Goal: Register for event/course

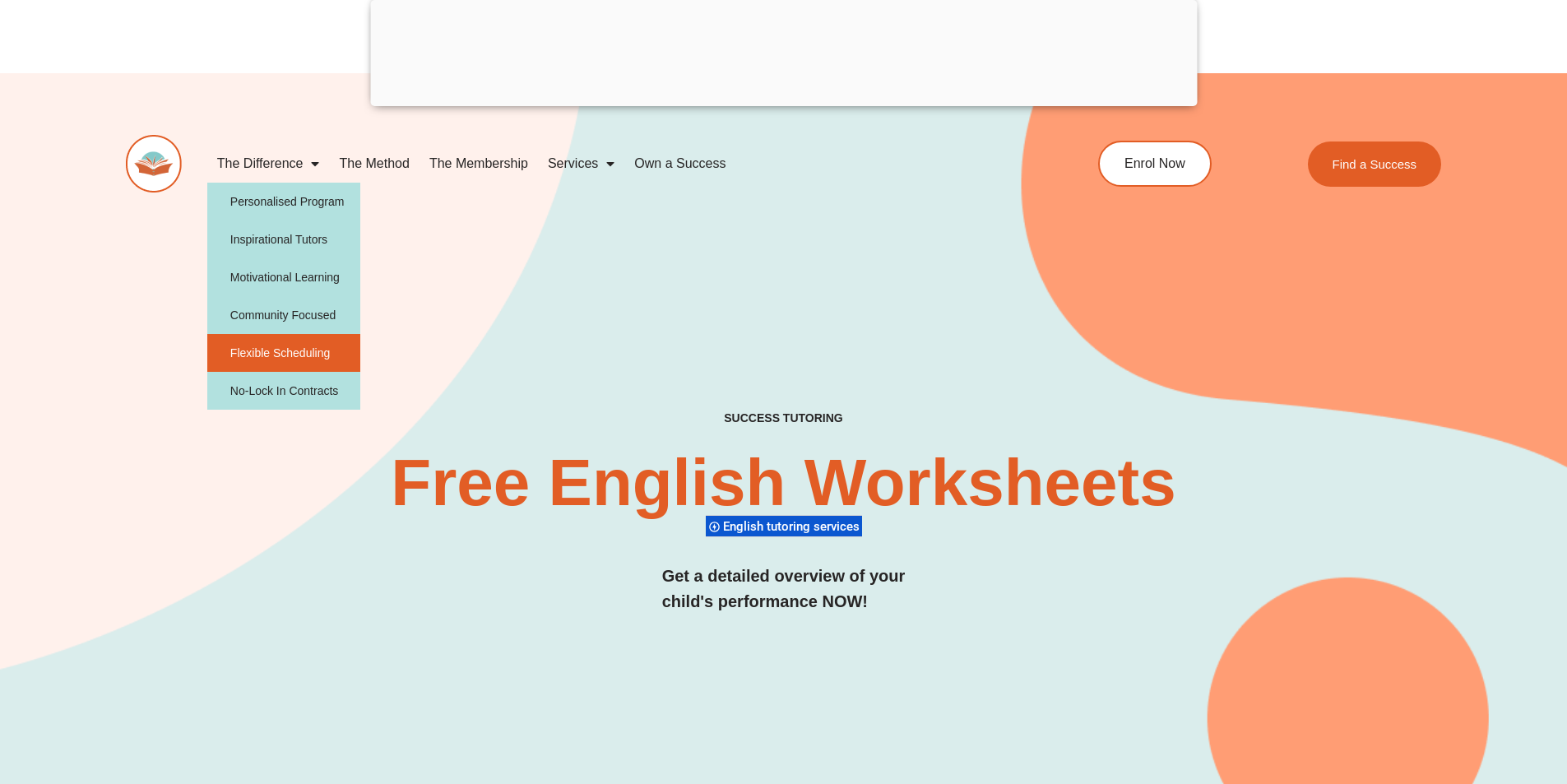
click at [290, 362] on link "Flexible Scheduling" at bounding box center [284, 352] width 154 height 38
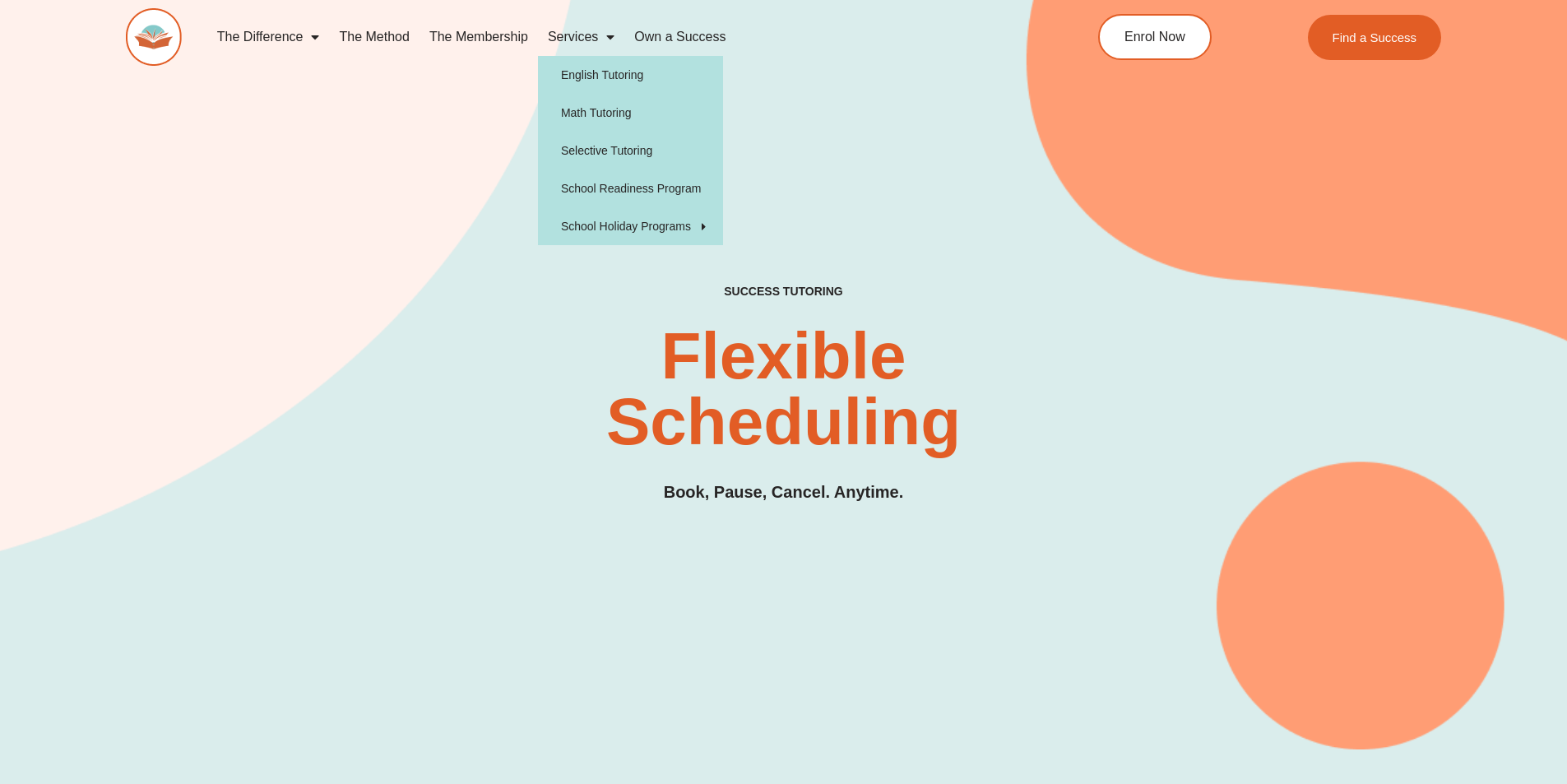
click at [601, 32] on span "Menu" at bounding box center [606, 37] width 17 height 29
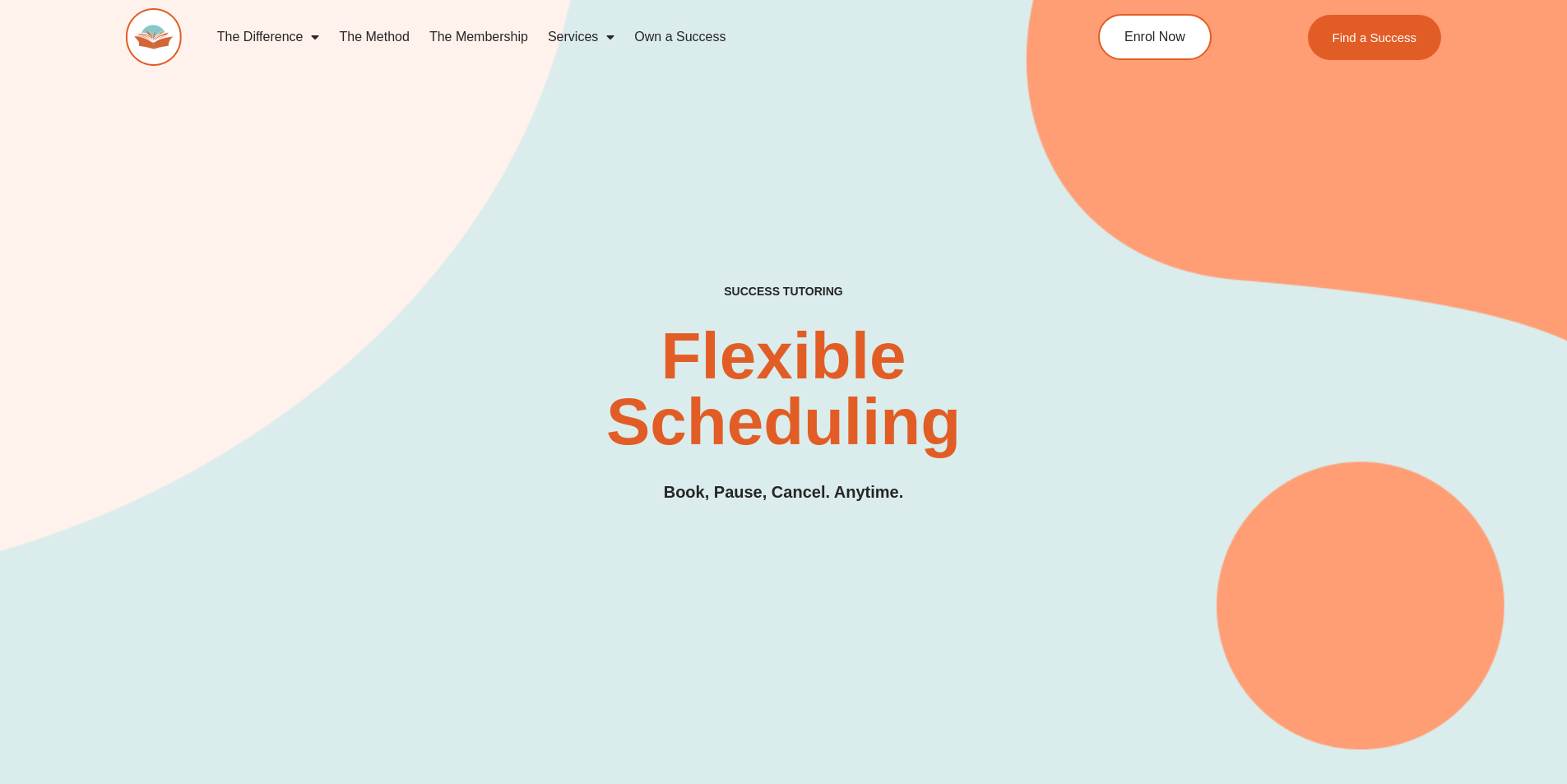
click at [601, 32] on span "Menu" at bounding box center [606, 37] width 17 height 29
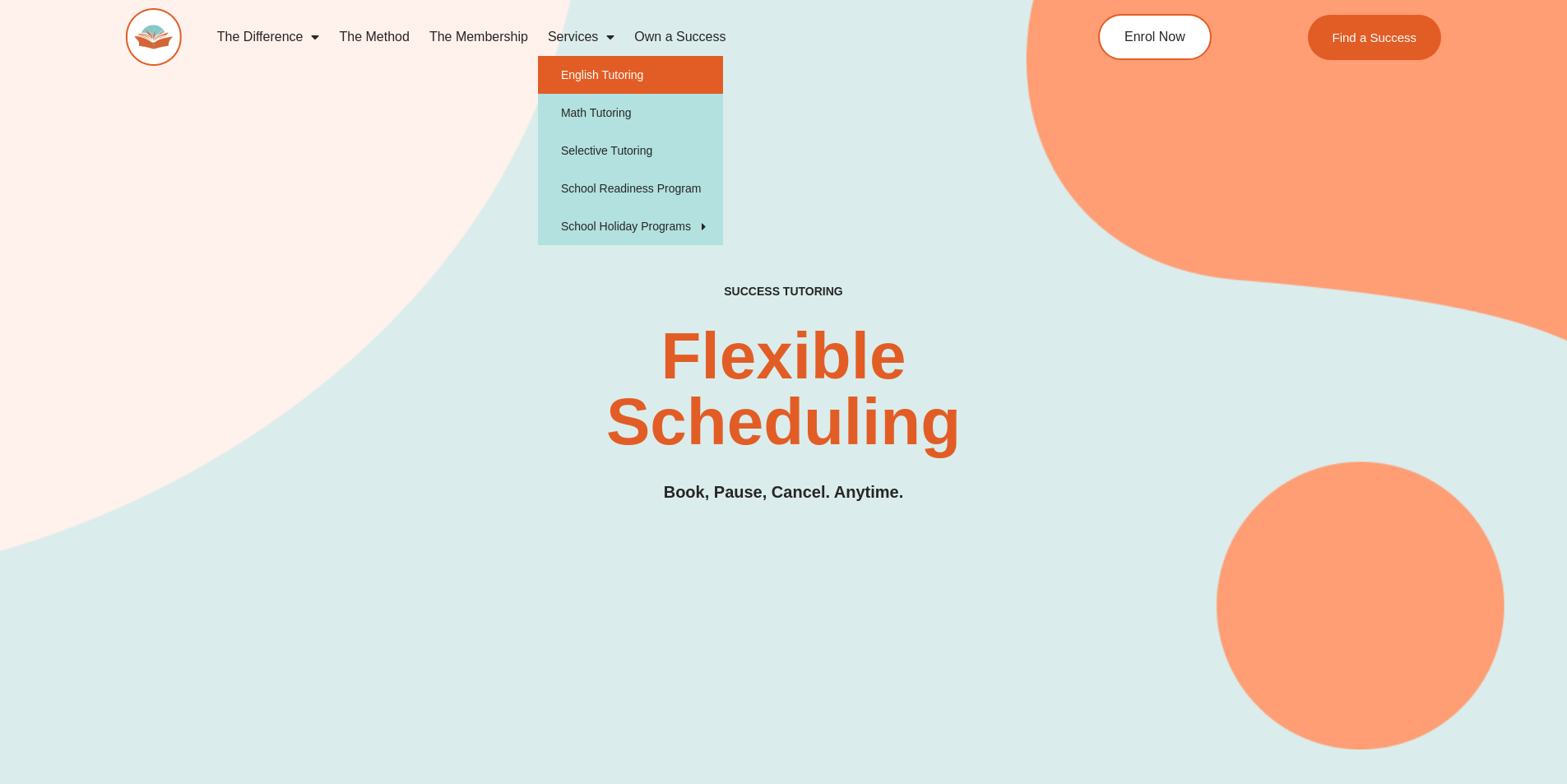
click at [613, 78] on link "English Tutoring" at bounding box center [631, 74] width 185 height 38
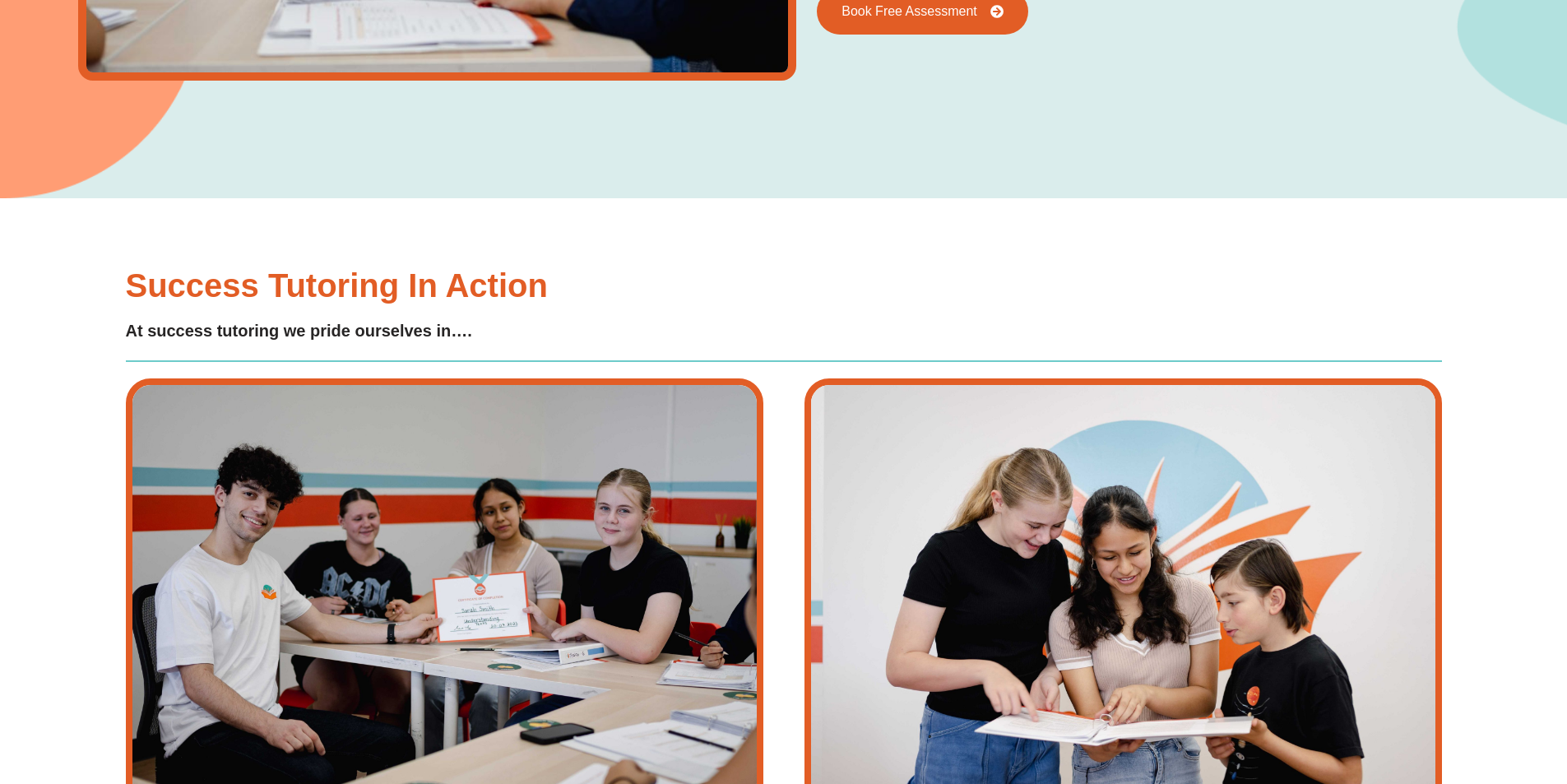
scroll to position [3783, 0]
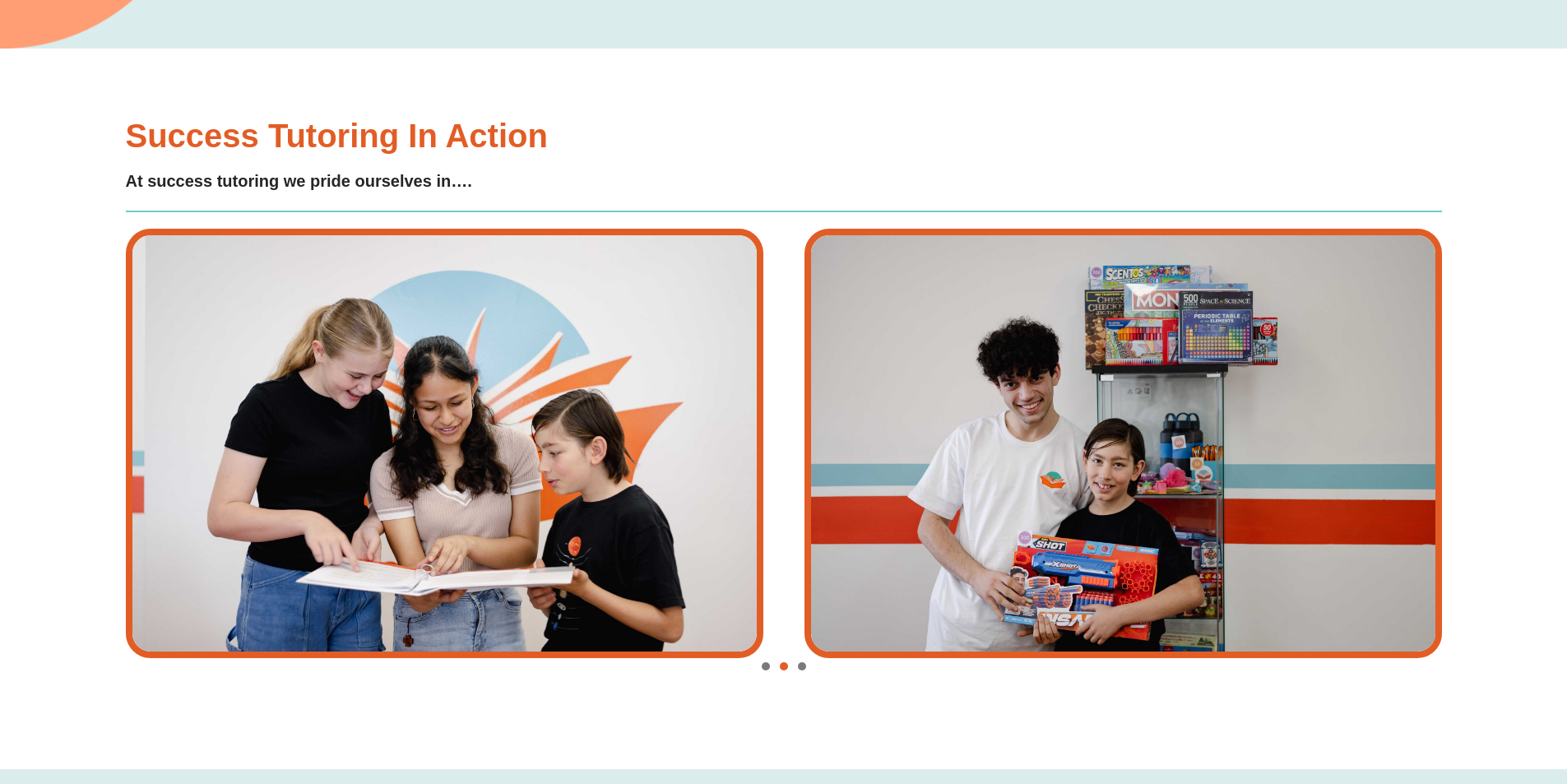
type input "*"
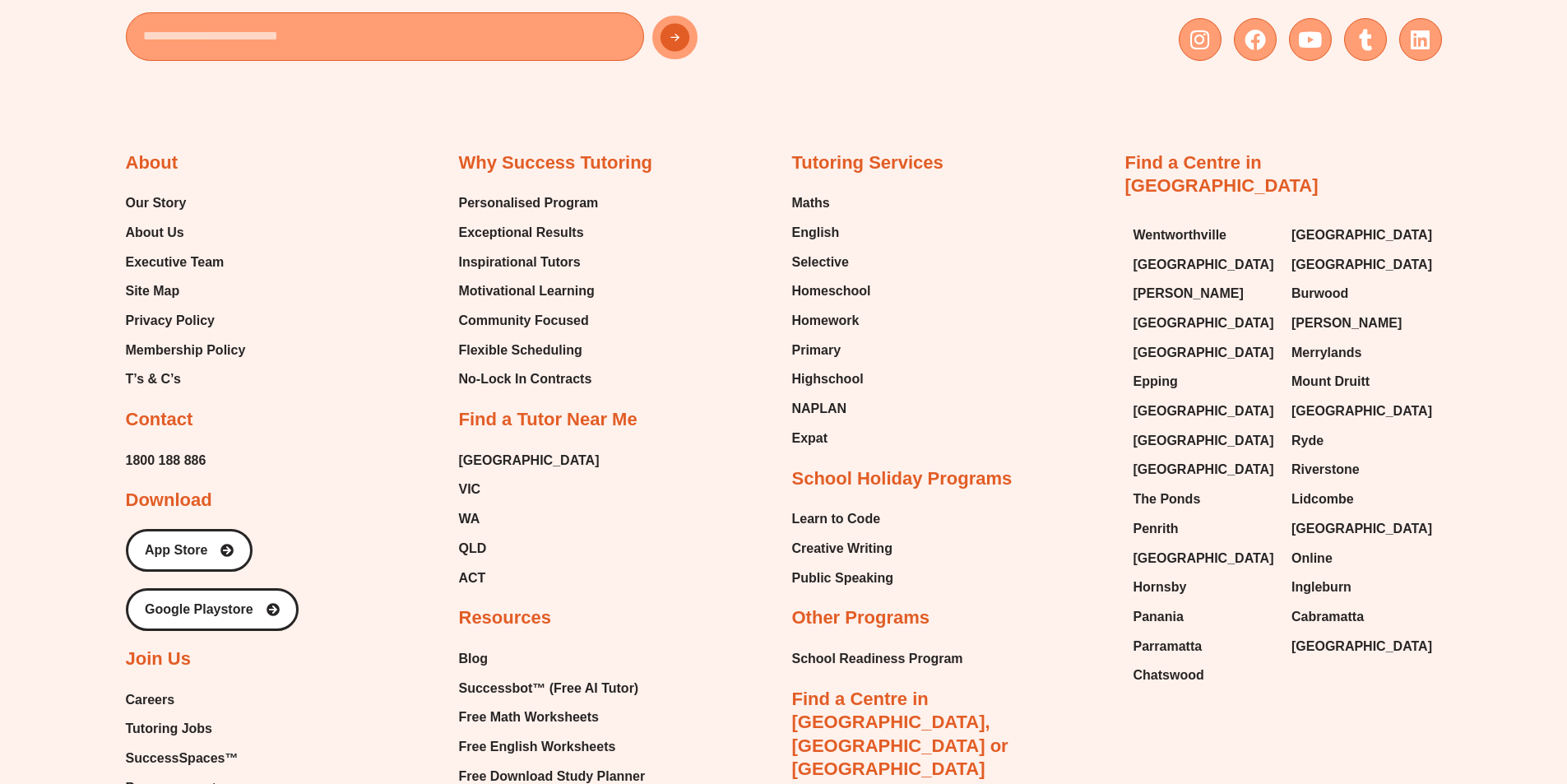
scroll to position [6824, 0]
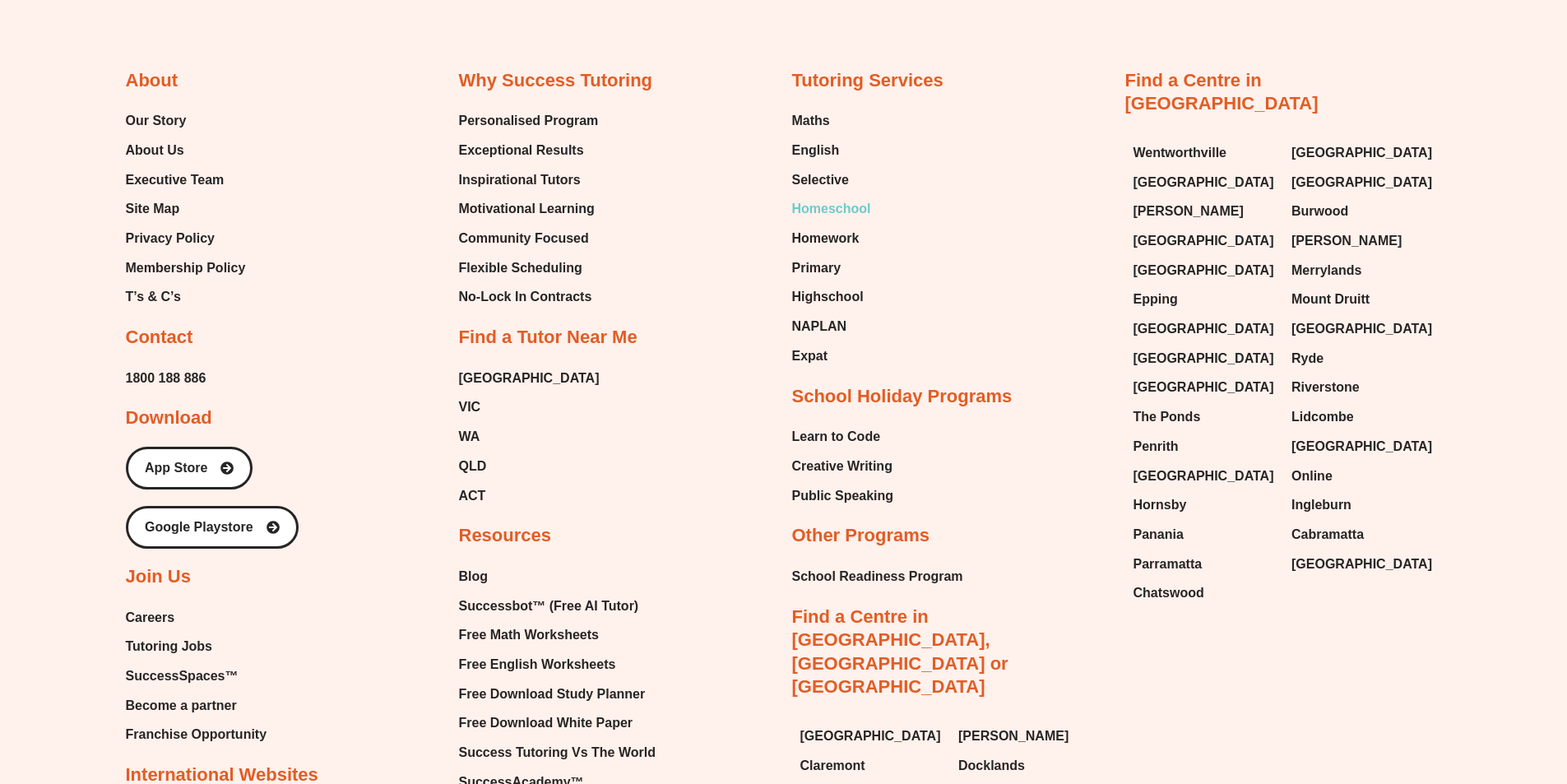
click at [835, 204] on span "Homeschool" at bounding box center [831, 208] width 79 height 24
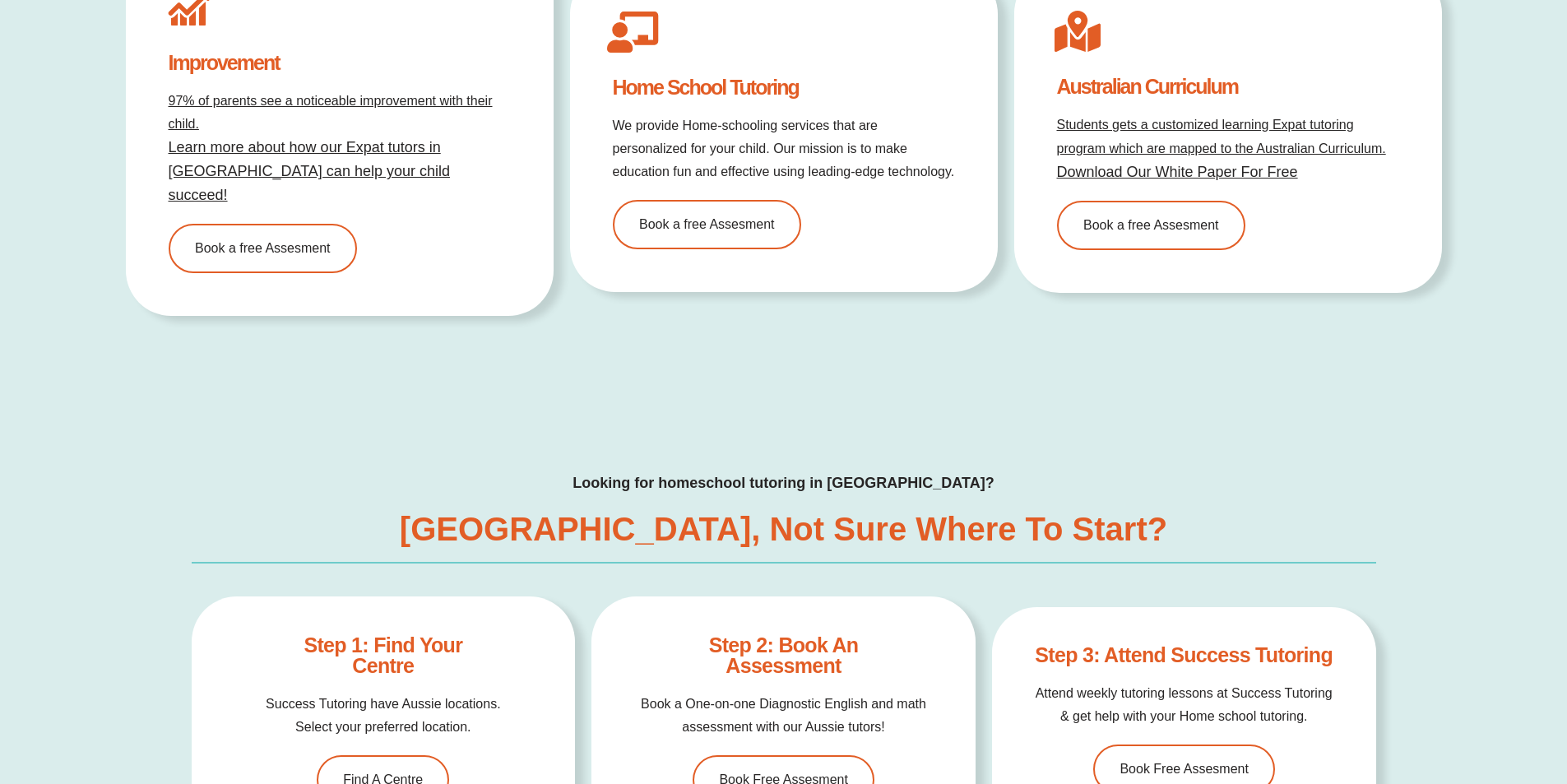
scroll to position [5181, 0]
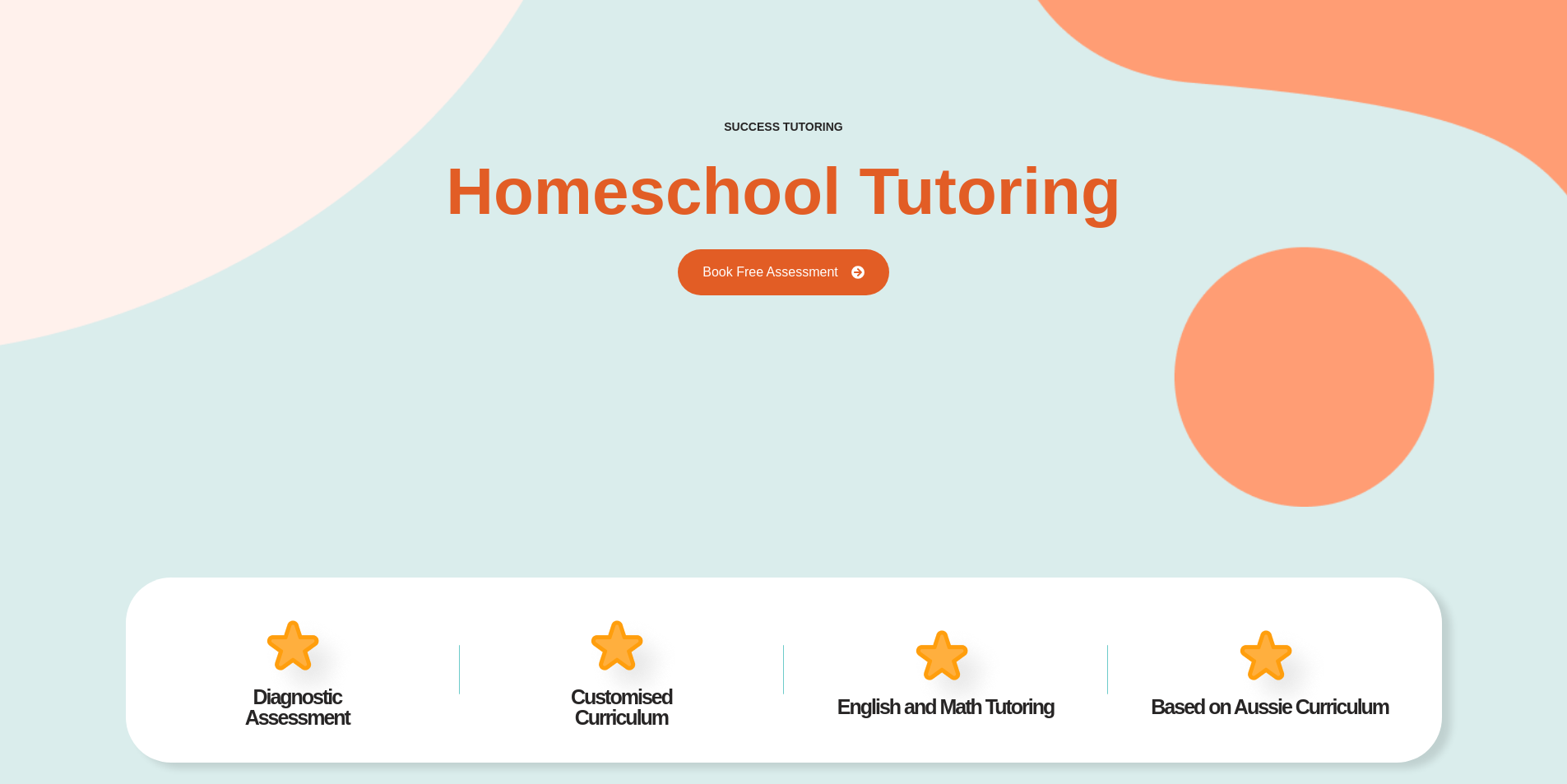
scroll to position [0, 0]
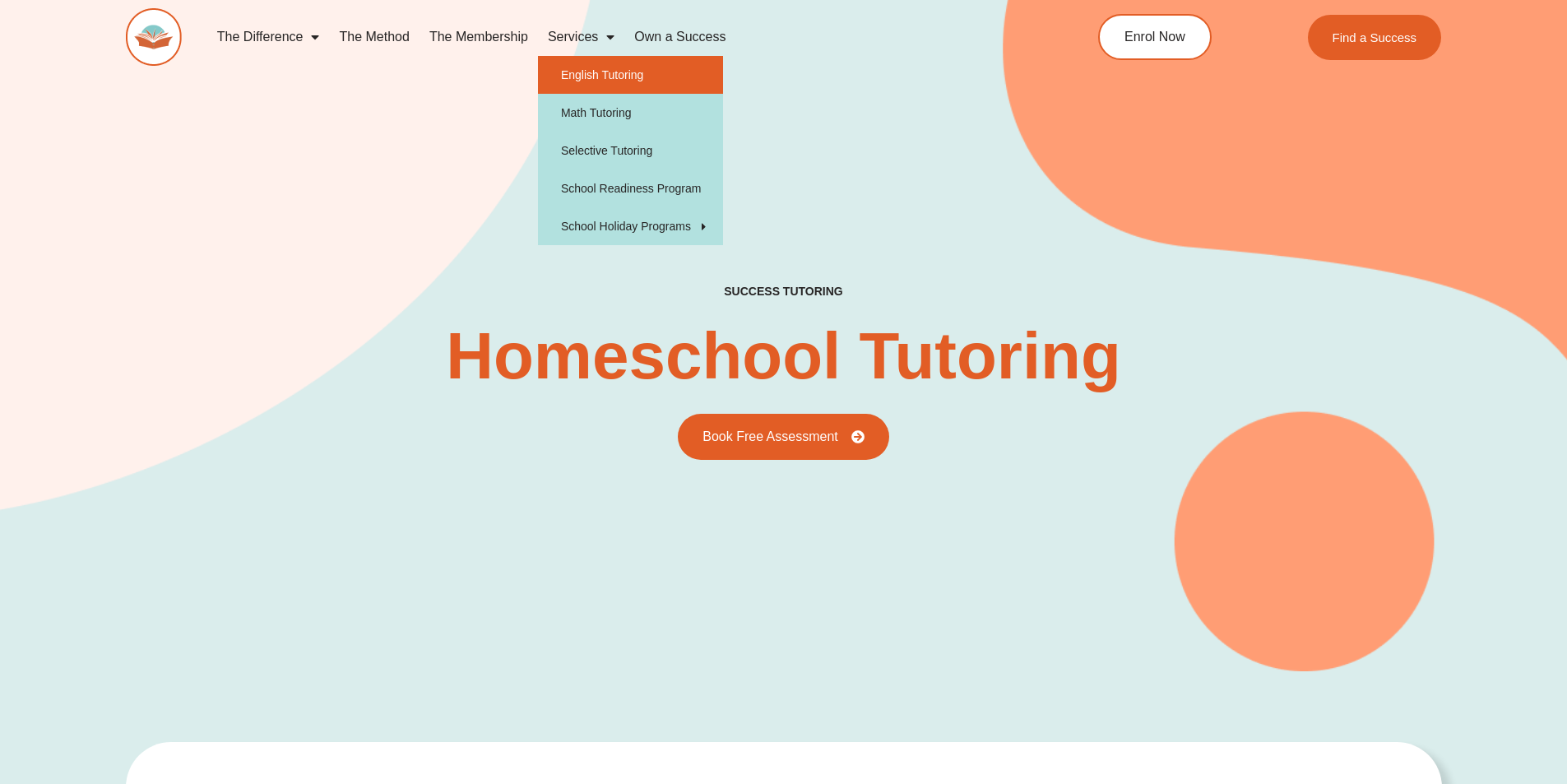
click at [644, 81] on link "English Tutoring" at bounding box center [631, 74] width 185 height 38
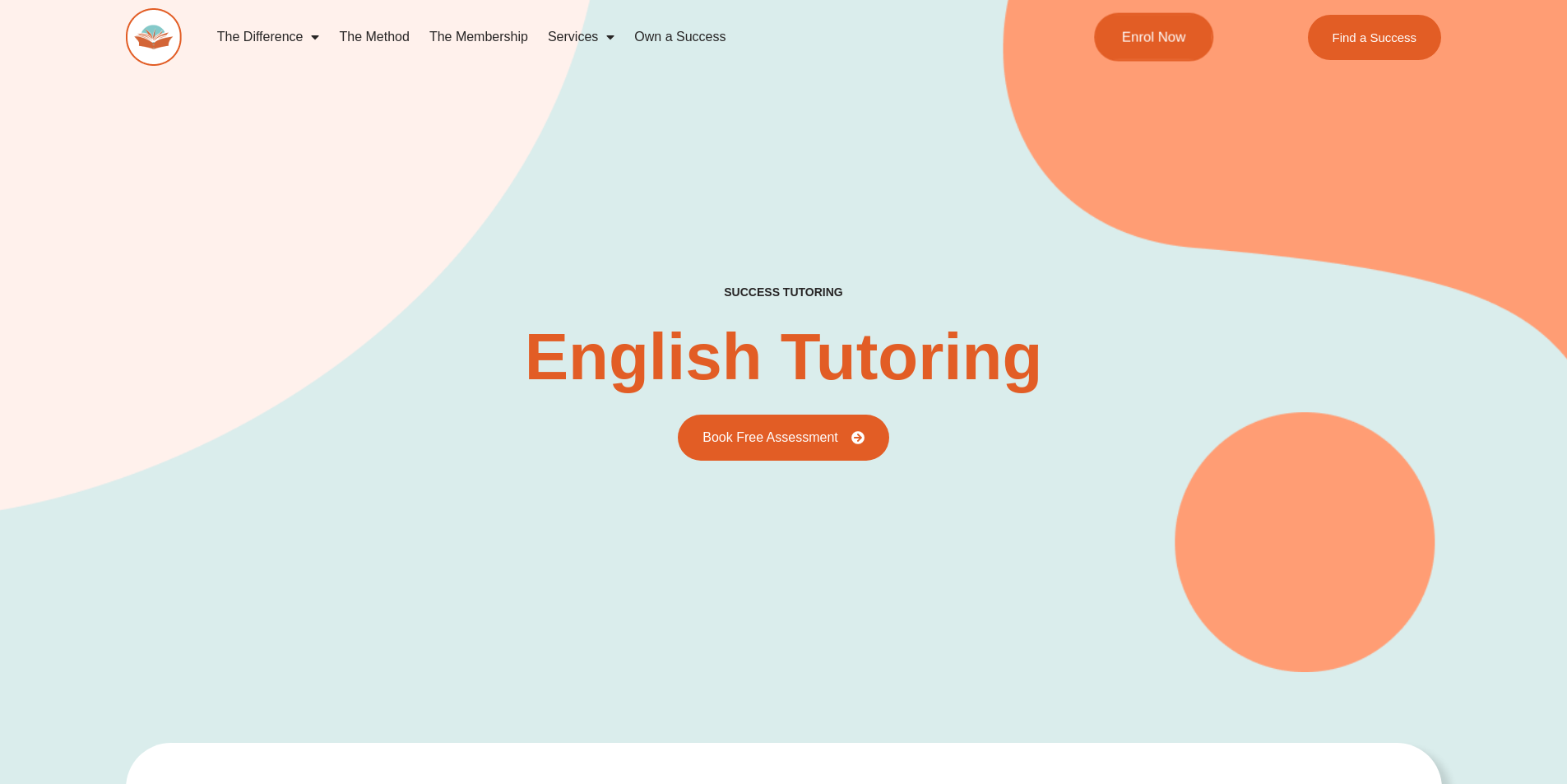
click at [1146, 56] on link "Enrol Now" at bounding box center [1153, 38] width 120 height 49
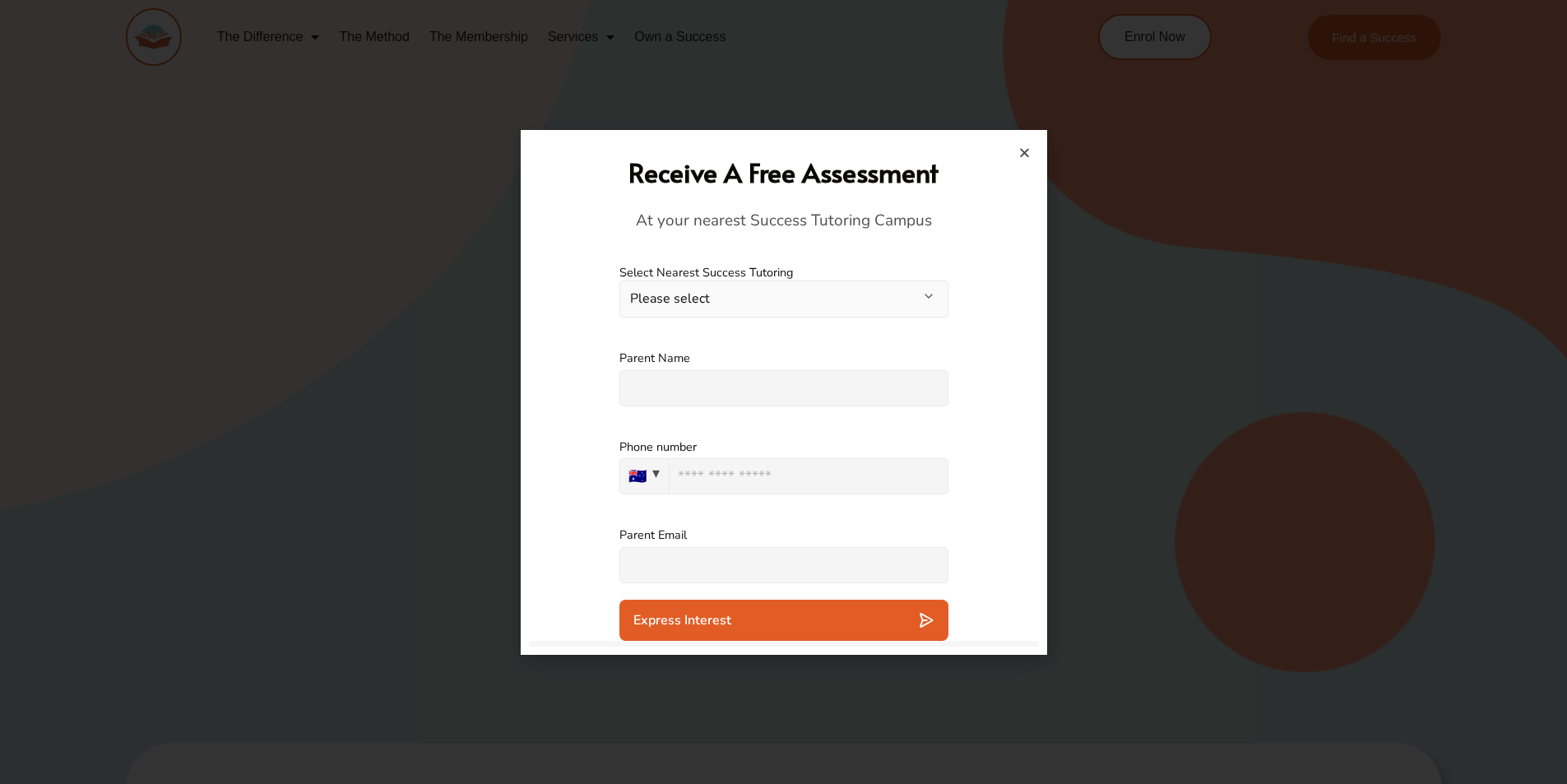
click at [654, 473] on button "🇦🇺" at bounding box center [644, 476] width 50 height 36
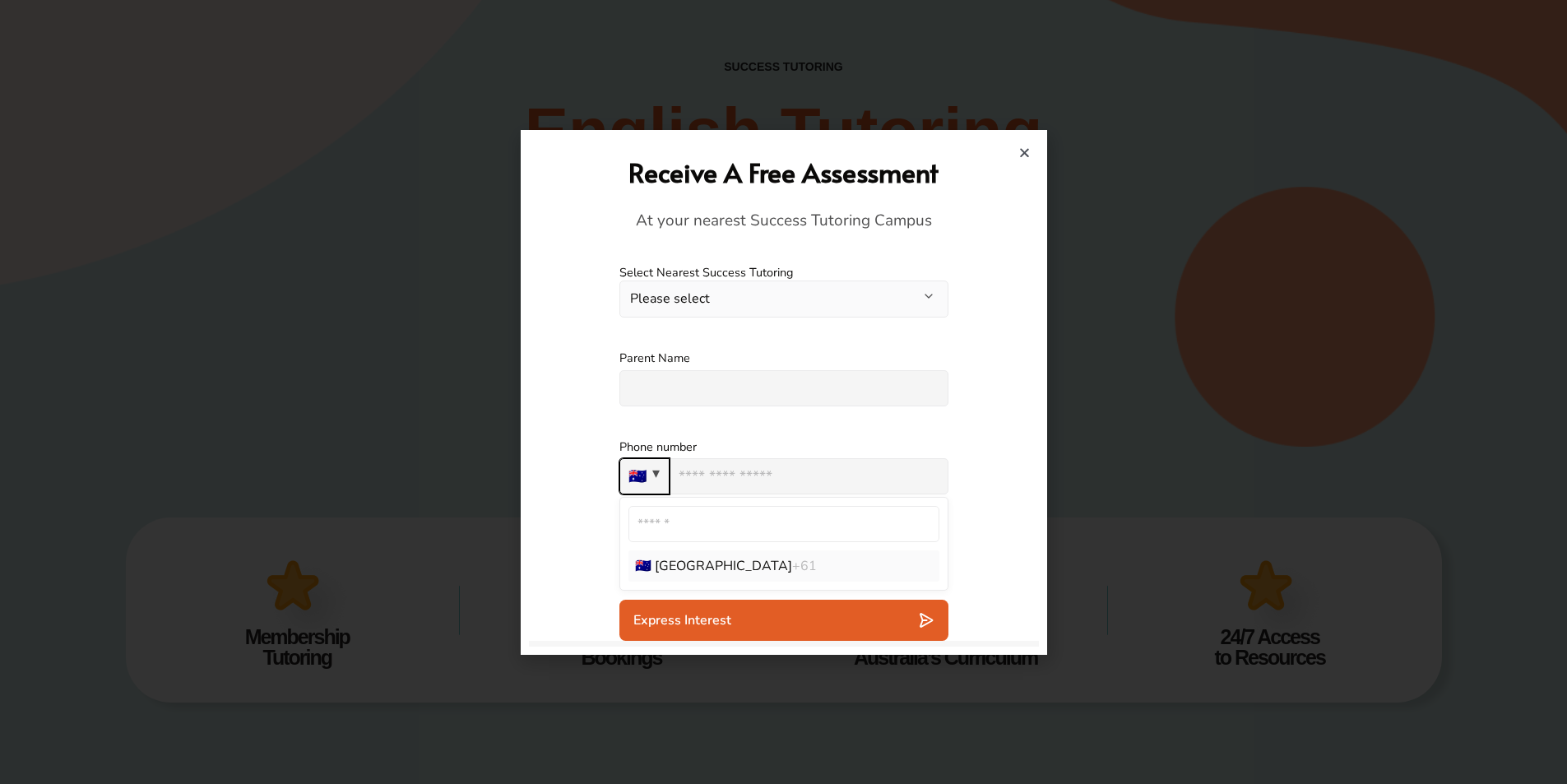
scroll to position [247, 0]
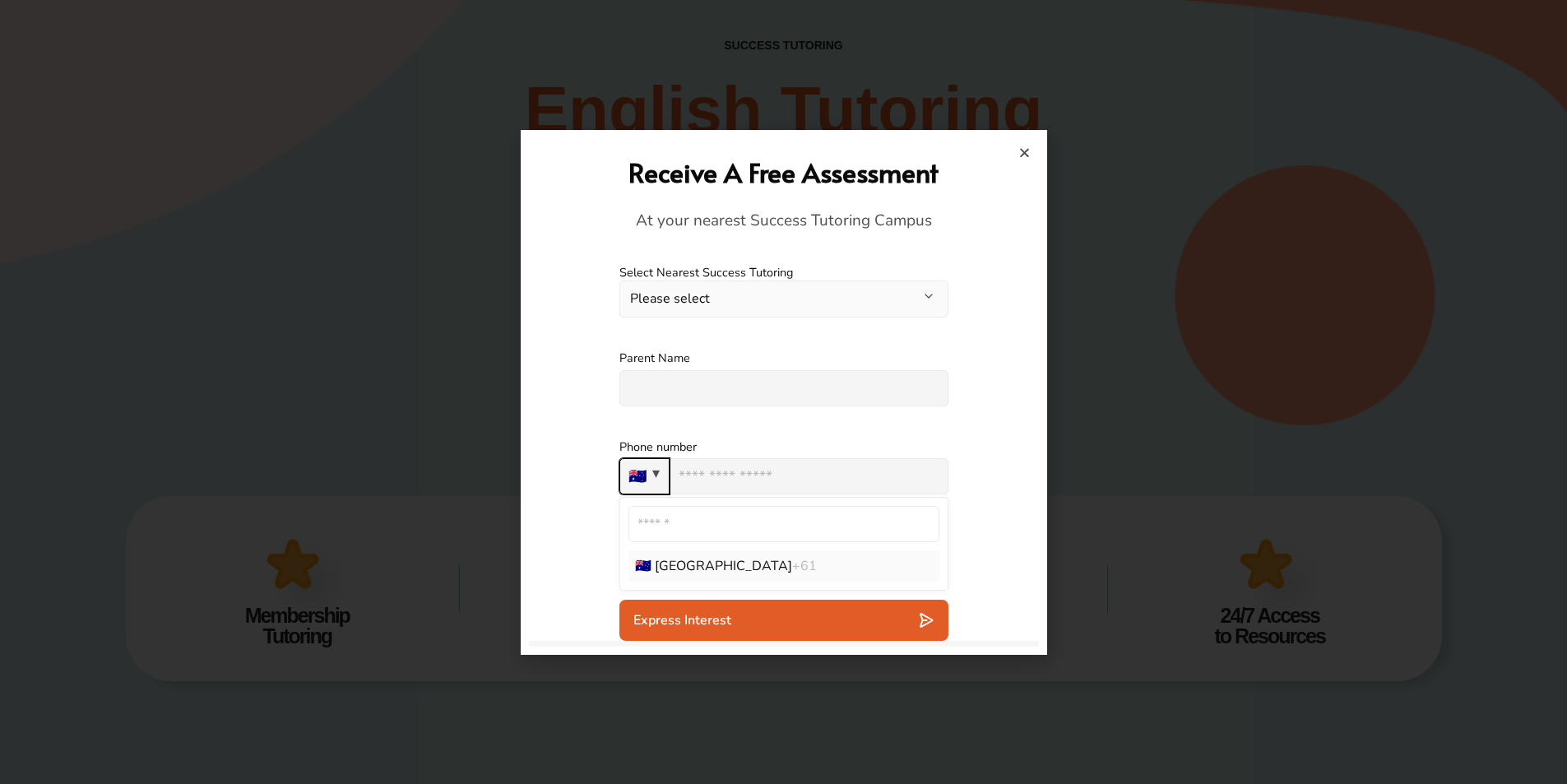
click at [796, 531] on input "Search country codes" at bounding box center [784, 523] width 311 height 36
type input "****"
click at [797, 531] on input "****" at bounding box center [784, 523] width 311 height 36
click at [1019, 151] on icon "Close" at bounding box center [1025, 152] width 13 height 13
